Goal: Obtain resource: Obtain resource

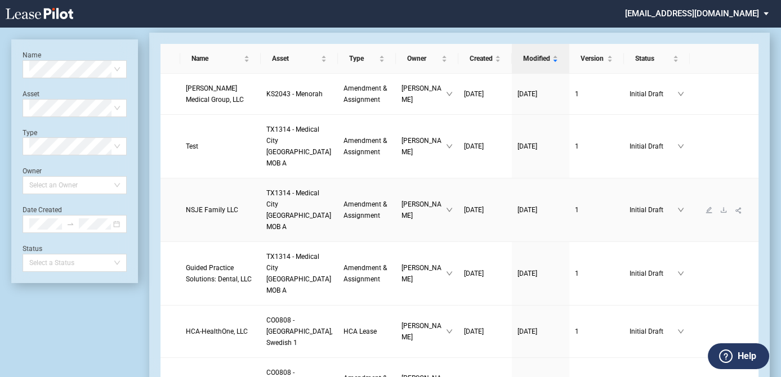
scroll to position [51, 0]
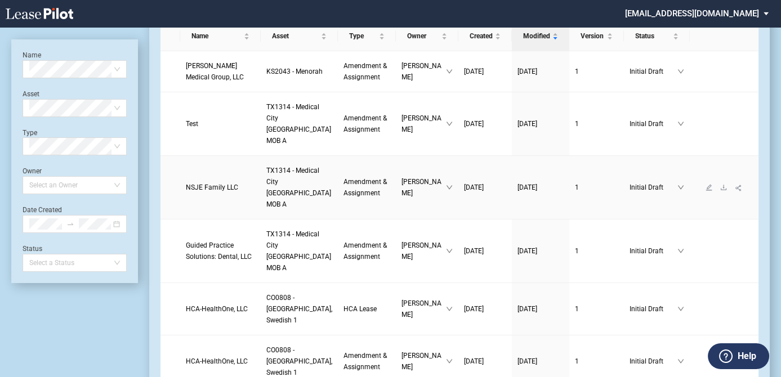
click at [266, 199] on span "TX1314 - Medical City Dallas MOB A" at bounding box center [298, 188] width 65 height 42
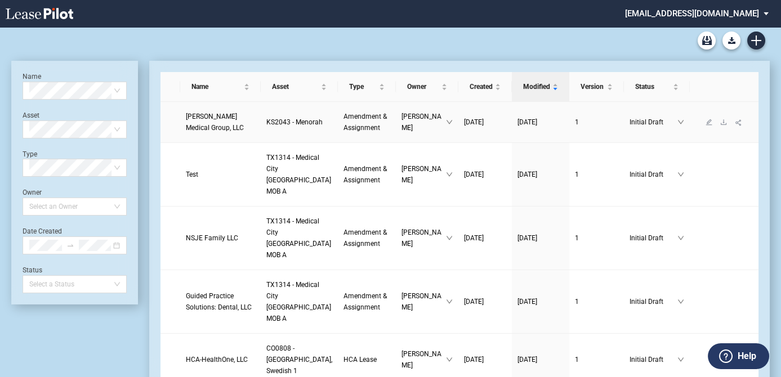
click at [212, 132] on link "[PERSON_NAME] Medical Group, LLC" at bounding box center [220, 122] width 69 height 23
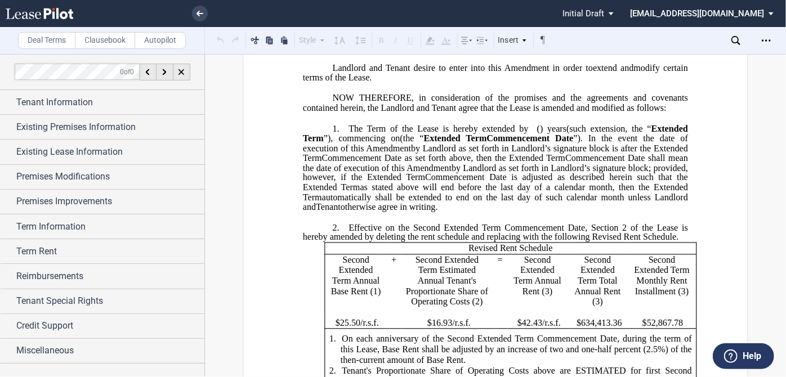
scroll to position [307, 0]
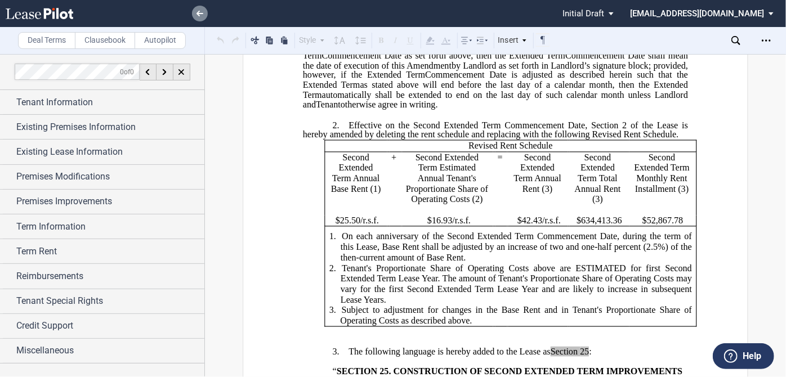
click at [199, 13] on use at bounding box center [199, 14] width 7 height 6
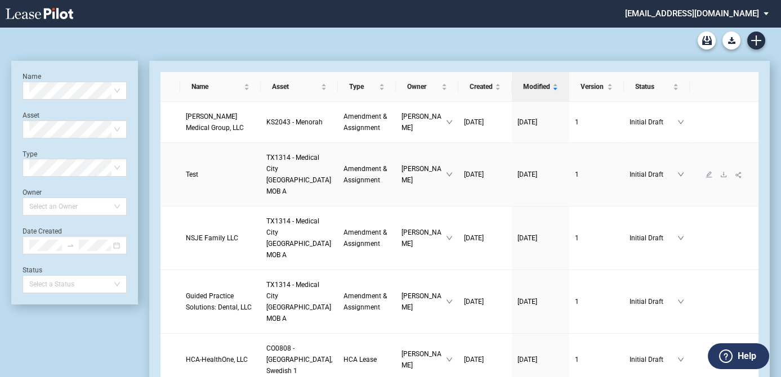
click at [266, 194] on span "TX1314 - Medical City Dallas MOB A" at bounding box center [298, 175] width 65 height 42
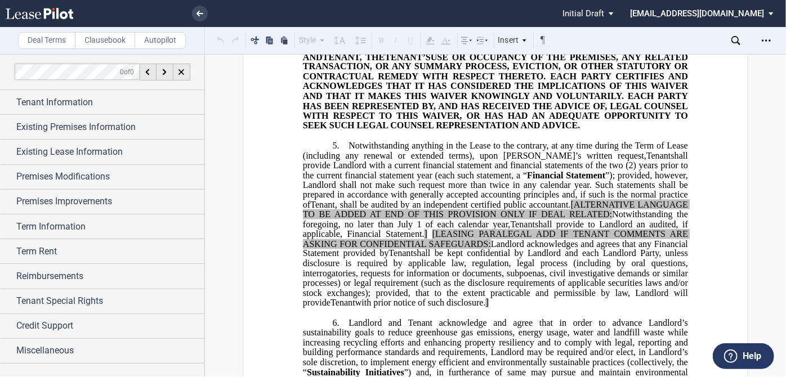
scroll to position [665, 0]
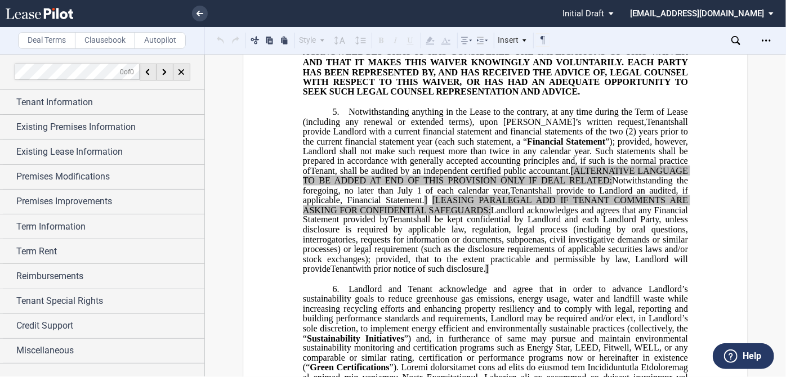
click at [104, 44] on label "Clausebook" at bounding box center [105, 40] width 60 height 17
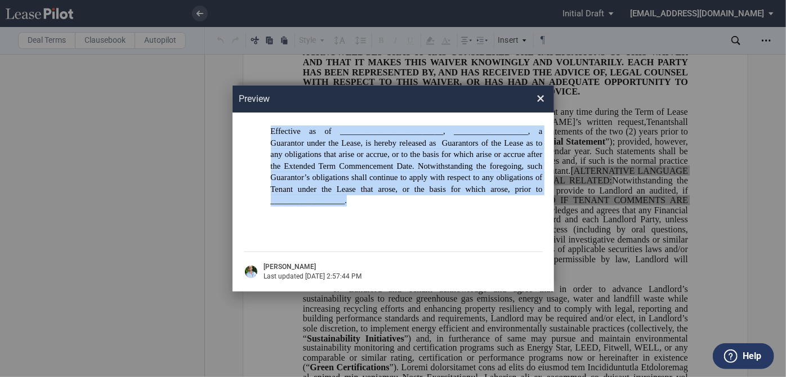
drag, startPoint x: 381, startPoint y: 197, endPoint x: 252, endPoint y: 133, distance: 144.0
click at [252, 133] on div "Effective as of _________________________, __________________, a Guarantor unde…" at bounding box center [393, 180] width 299 height 109
copy h2 "Effective as of _________________________, __________________, a Guarantor unde…"
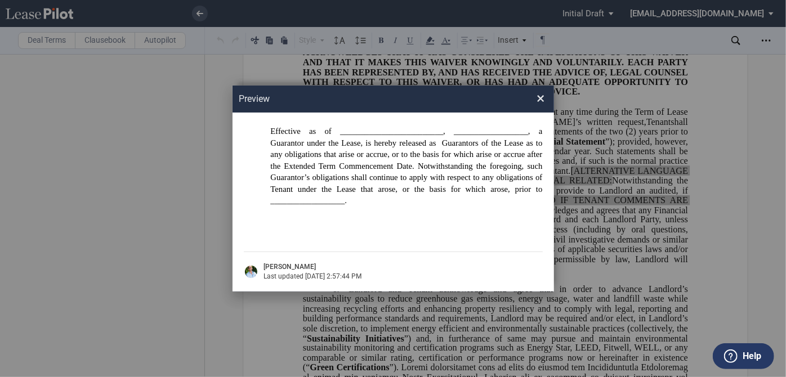
click at [543, 99] on span "×" at bounding box center [541, 99] width 8 height 18
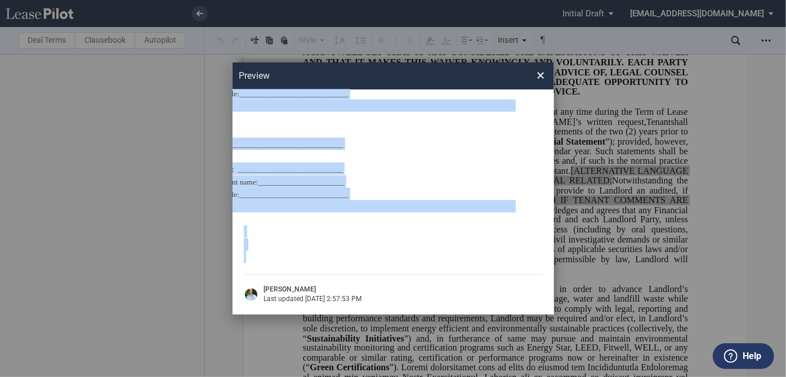
scroll to position [998, 0]
drag, startPoint x: 347, startPoint y: 112, endPoint x: 471, endPoint y: 212, distance: 159.4
copy div "LOREMIPS Do s ametcons adip el sed doeiusmodtemp incididu __________________ (“…"
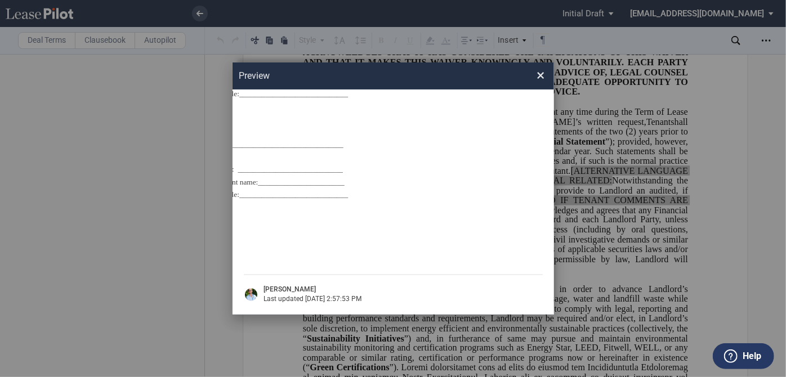
click at [539, 78] on span "×" at bounding box center [541, 75] width 8 height 18
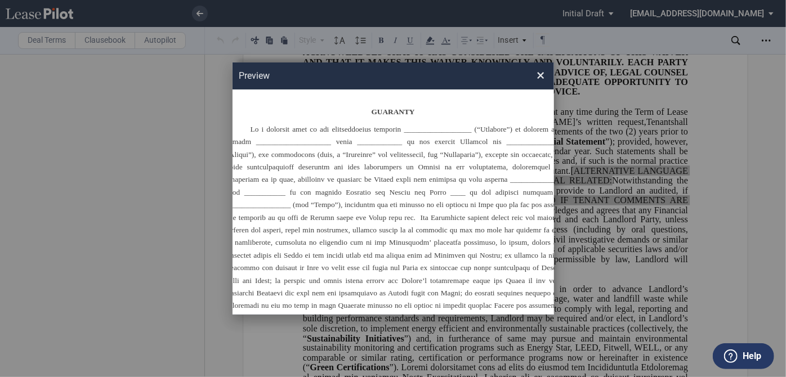
click at [546, 75] on div "Preview ×" at bounding box center [393, 76] width 321 height 28
click at [542, 75] on span "×" at bounding box center [541, 75] width 8 height 18
